Goal: Information Seeking & Learning: Learn about a topic

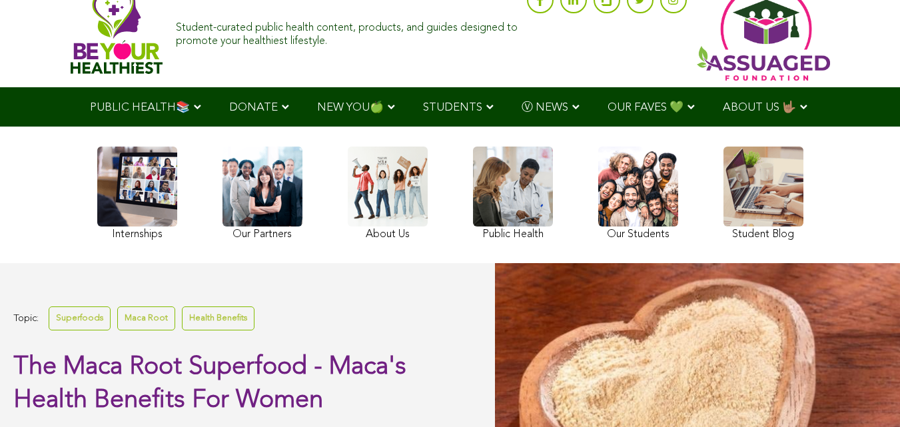
scroll to position [46, 0]
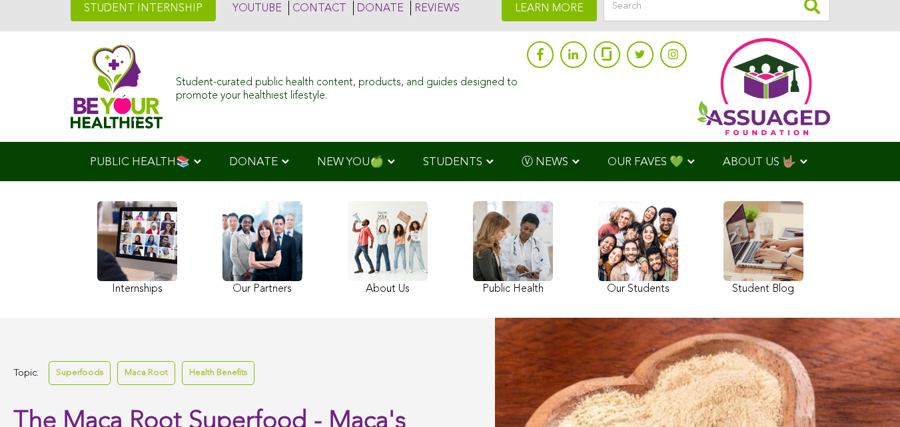
click at [522, 157] on span "Ⓥ NEWS" at bounding box center [545, 162] width 47 height 11
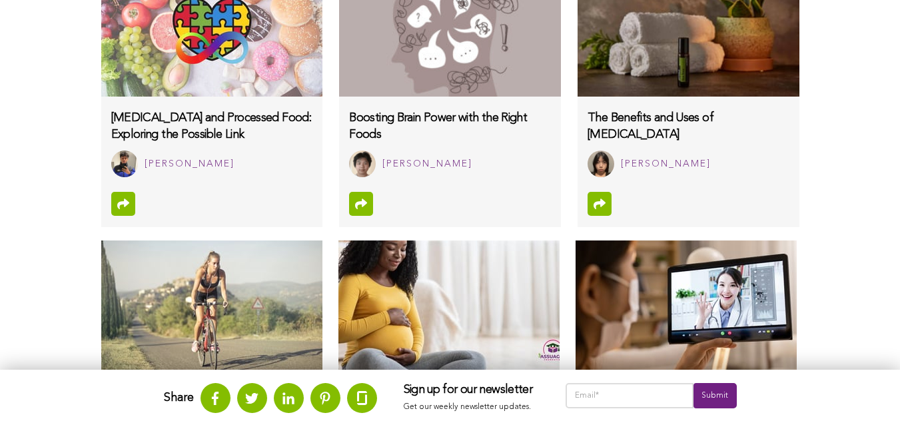
scroll to position [1393, 0]
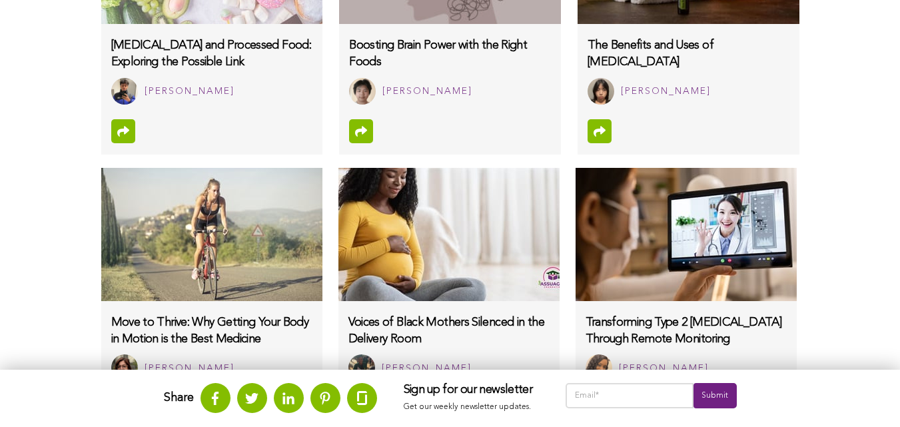
click at [164, 410] on ul "Share" at bounding box center [270, 398] width 213 height 30
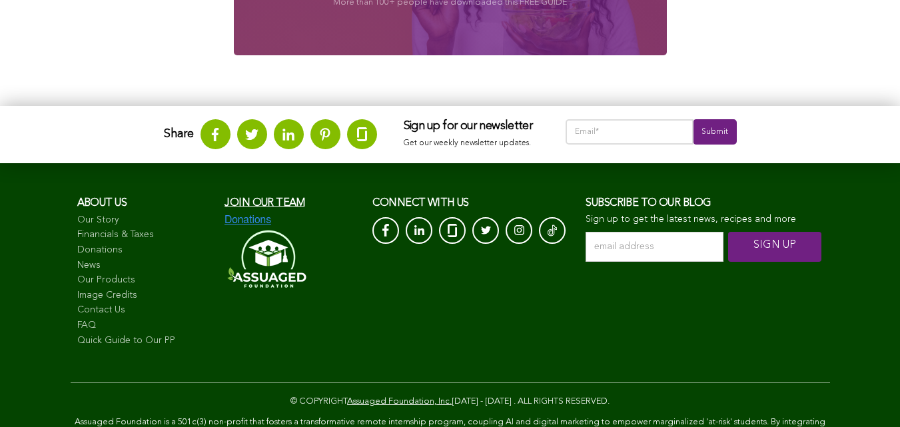
scroll to position [2220, 0]
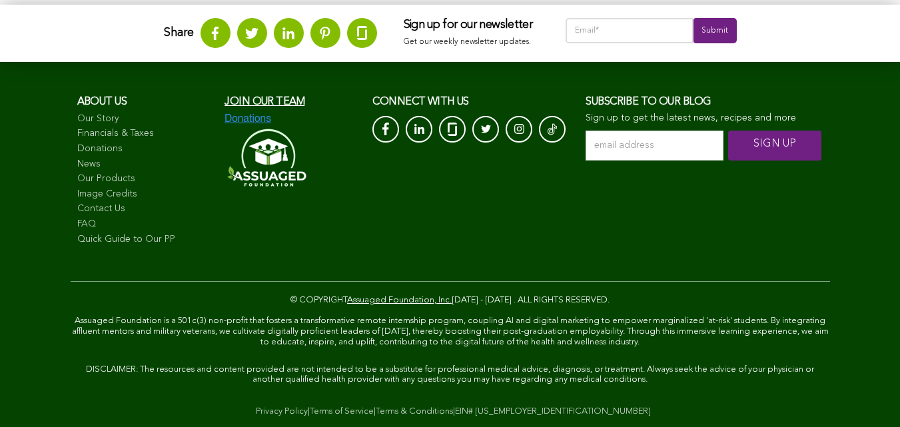
click at [455, 416] on link "EIN# [US_EMPLOYER_IDENTIFICATION_NUMBER]" at bounding box center [553, 411] width 196 height 9
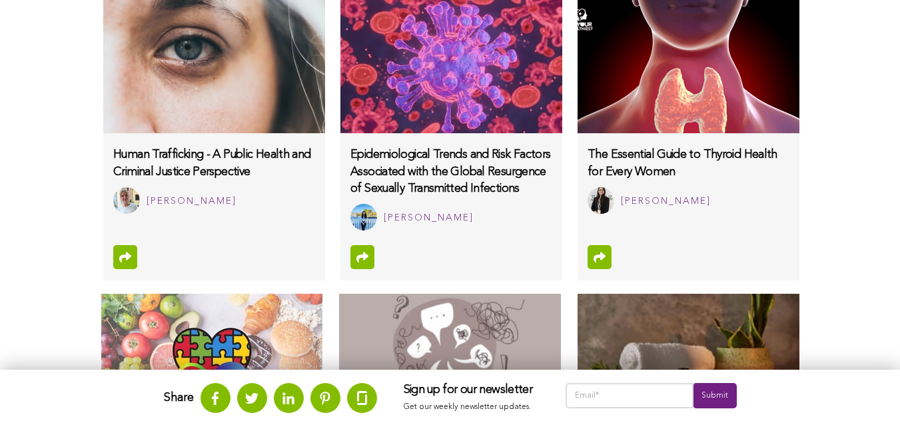
scroll to position [1045, 0]
